Goal: Information Seeking & Learning: Learn about a topic

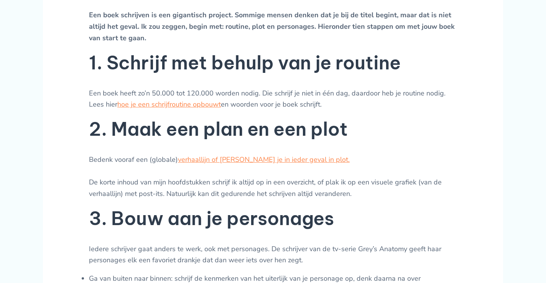
scroll to position [333, 0]
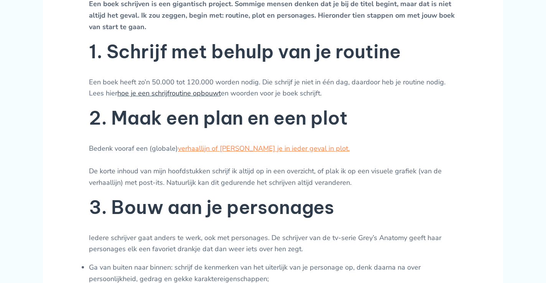
click at [190, 98] on link "hoe je een schrijfroutine opbouwt" at bounding box center [169, 93] width 104 height 9
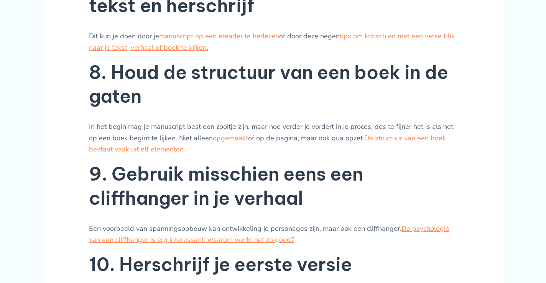
scroll to position [973, 0]
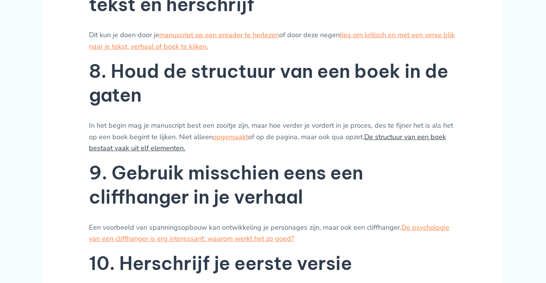
click at [156, 132] on link "De structuur van een boek bestaat vaak uit elf elementen." at bounding box center [267, 142] width 357 height 21
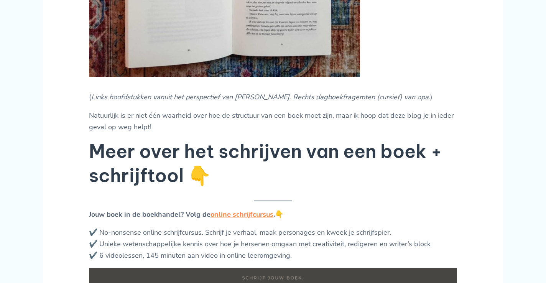
scroll to position [1078, 0]
